Goal: Transaction & Acquisition: Purchase product/service

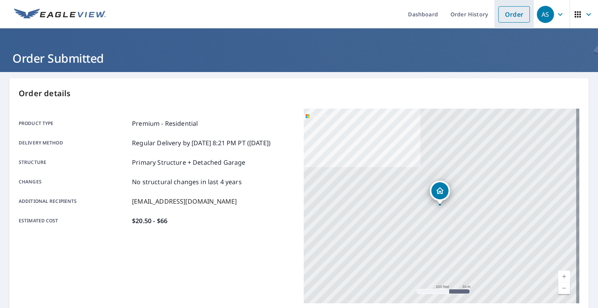
click at [512, 15] on link "Order" at bounding box center [514, 14] width 32 height 16
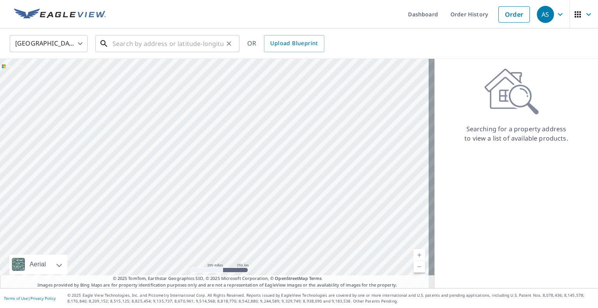
click at [137, 52] on div "​" at bounding box center [167, 43] width 144 height 17
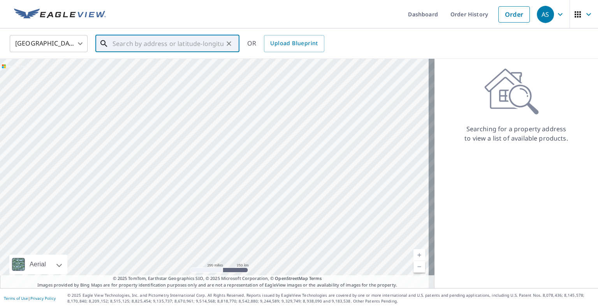
paste input "[STREET_ADDRESS]"
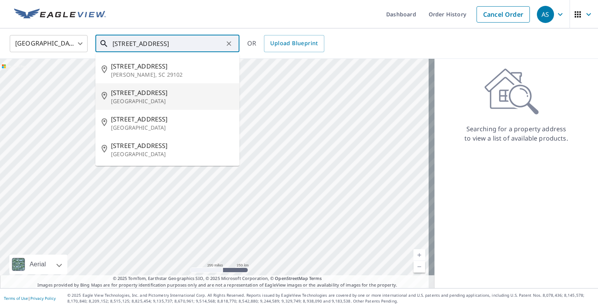
click at [154, 95] on span "[STREET_ADDRESS]" at bounding box center [172, 92] width 122 height 9
type input "[STREET_ADDRESS][PERSON_NAME]"
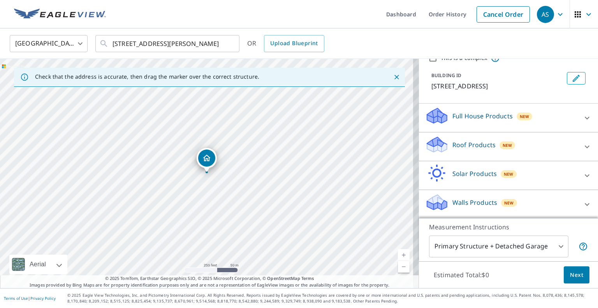
scroll to position [36, 0]
click at [585, 145] on icon at bounding box center [587, 146] width 5 height 3
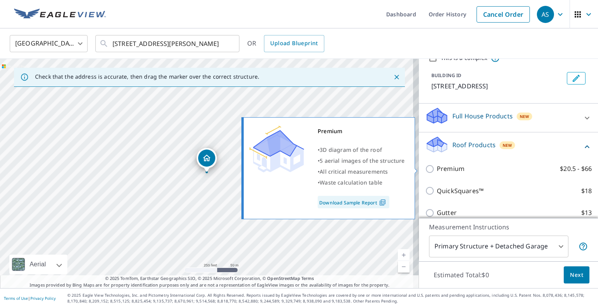
click at [450, 168] on p "Premium" at bounding box center [451, 169] width 28 height 10
click at [437, 168] on input "Premium $20.5 - $66" at bounding box center [431, 168] width 12 height 9
checkbox input "true"
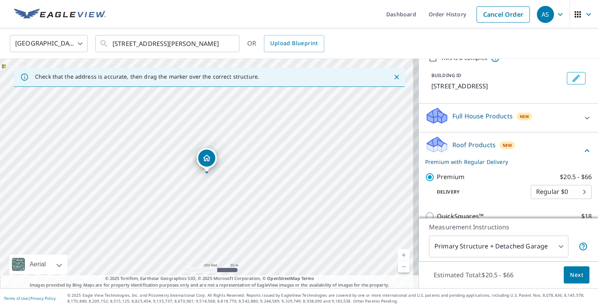
click at [577, 279] on button "Next" at bounding box center [577, 275] width 26 height 18
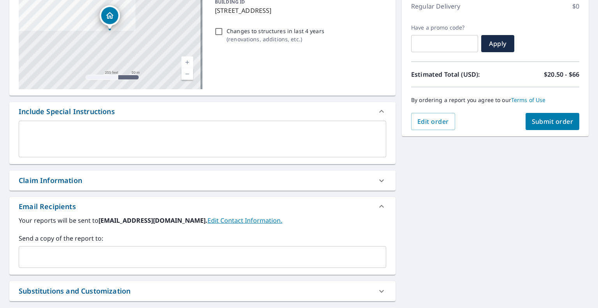
scroll to position [117, 0]
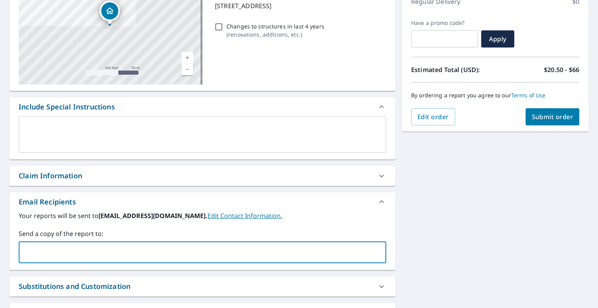
click at [140, 253] on input "text" at bounding box center [196, 252] width 349 height 15
type input "[EMAIL_ADDRESS][DOMAIN_NAME]"
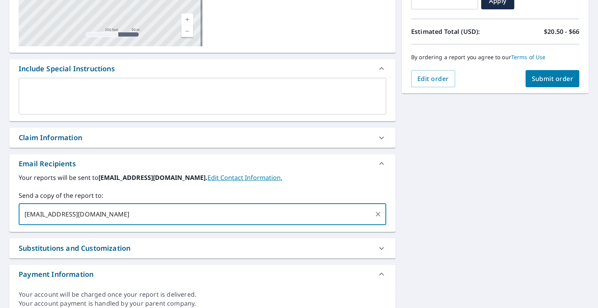
scroll to position [187, 0]
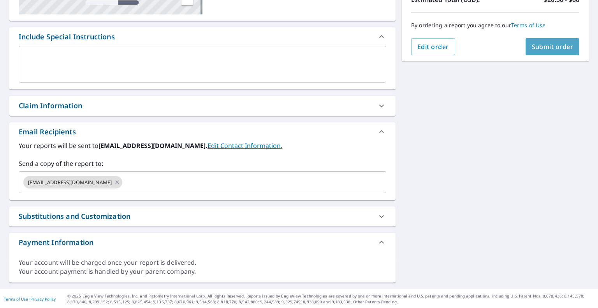
click at [539, 47] on span "Submit order" at bounding box center [553, 46] width 42 height 9
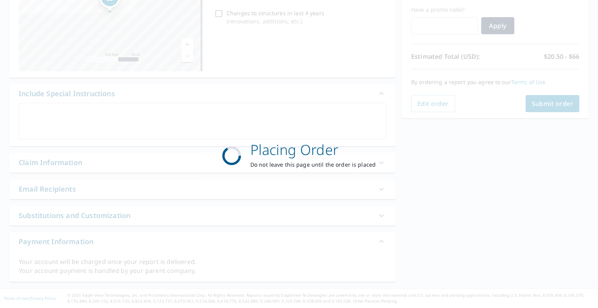
scroll to position [129, 0]
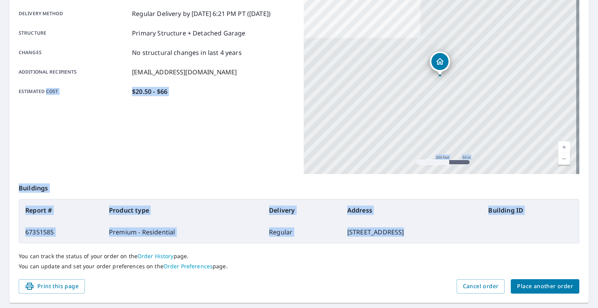
drag, startPoint x: 528, startPoint y: 230, endPoint x: 46, endPoint y: 160, distance: 487.3
click at [46, 160] on div "Order details Product type Premium - Residential Delivery method Regular Delive…" at bounding box center [298, 126] width 579 height 354
click at [105, 165] on div "Product type Premium - Residential Delivery method Regular Delivery by [DATE] 6…" at bounding box center [157, 76] width 276 height 195
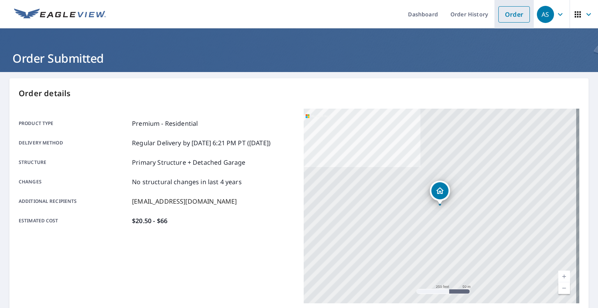
click at [515, 15] on link "Order" at bounding box center [514, 14] width 32 height 16
